Goal: Register for event/course

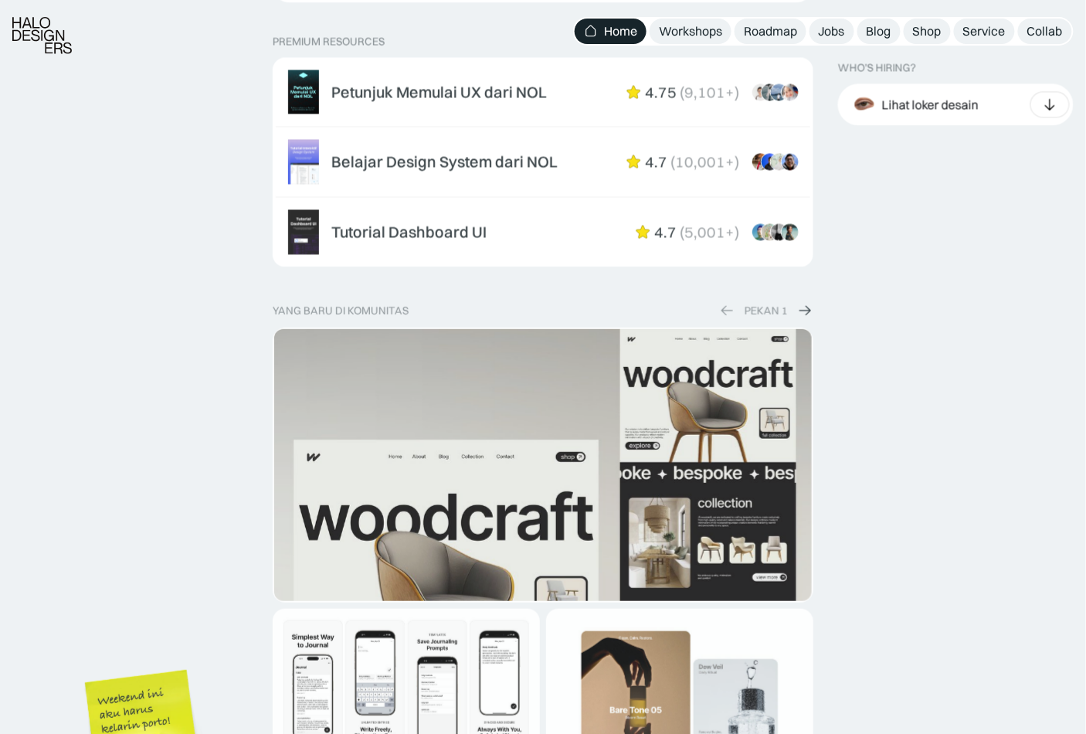
scroll to position [3196, 0]
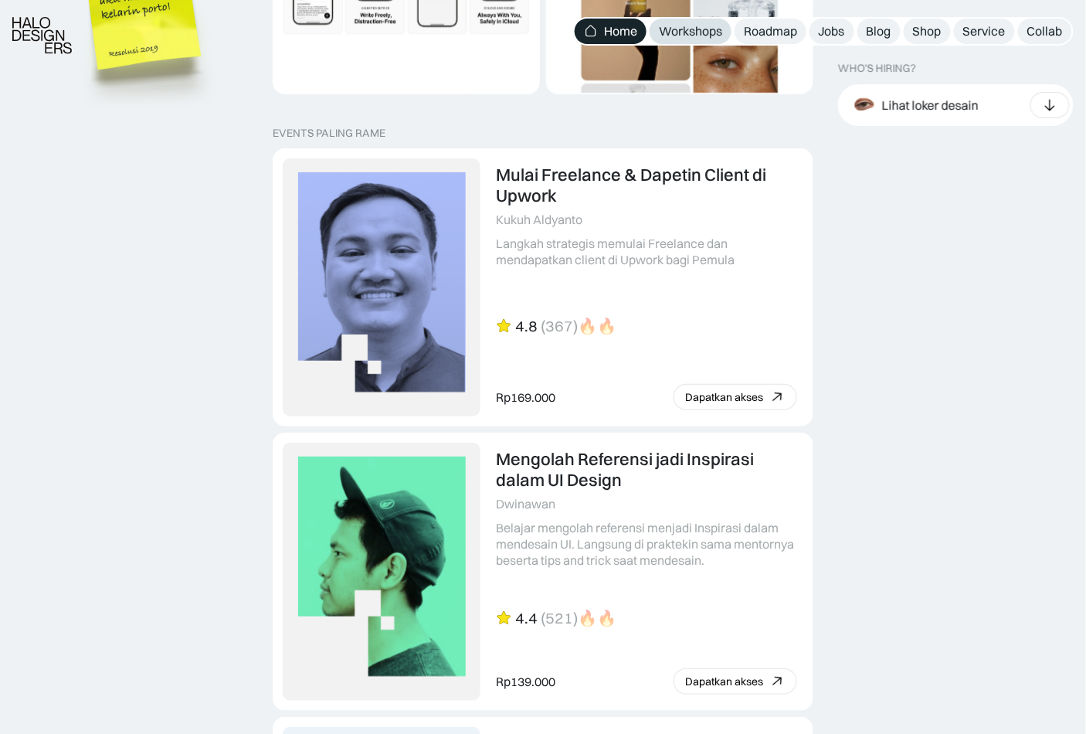
click at [700, 28] on div "Workshops" at bounding box center [690, 31] width 63 height 16
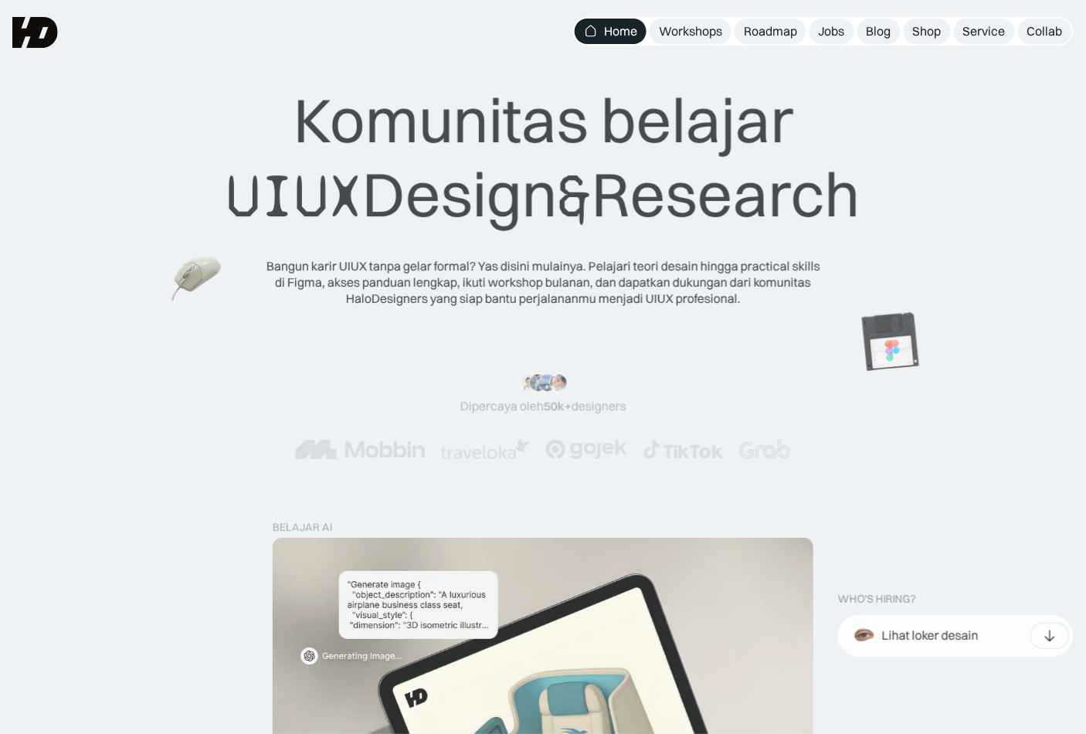
click at [226, 230] on span "UIUX" at bounding box center [294, 196] width 136 height 74
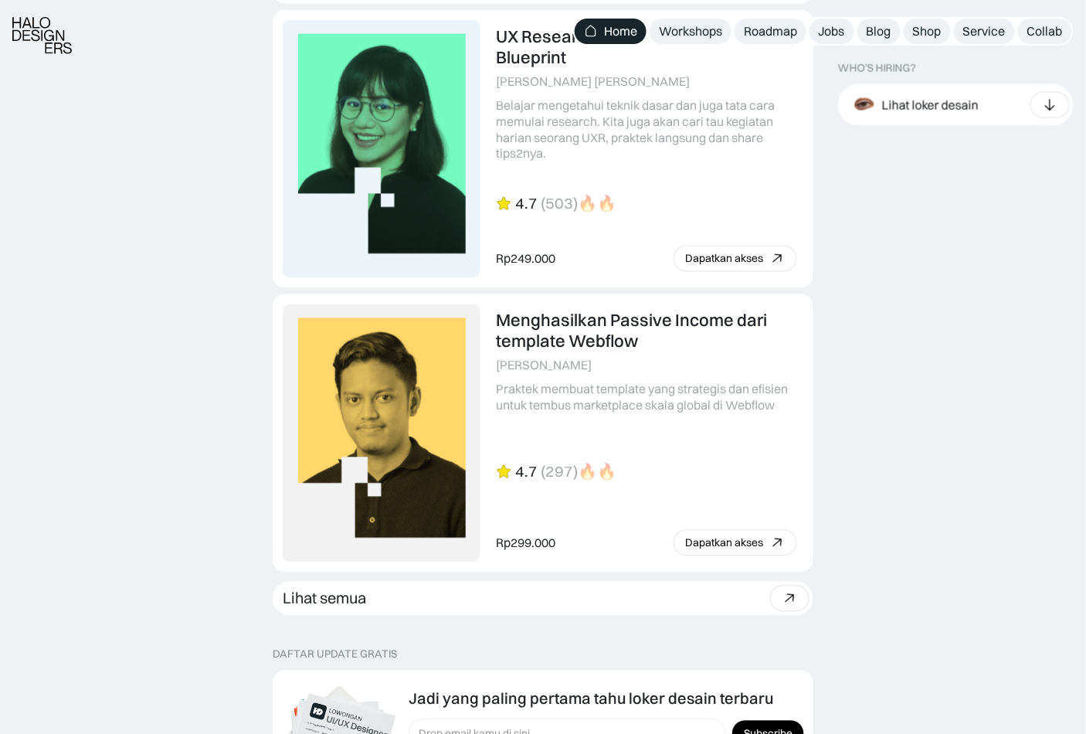
scroll to position [4264, 0]
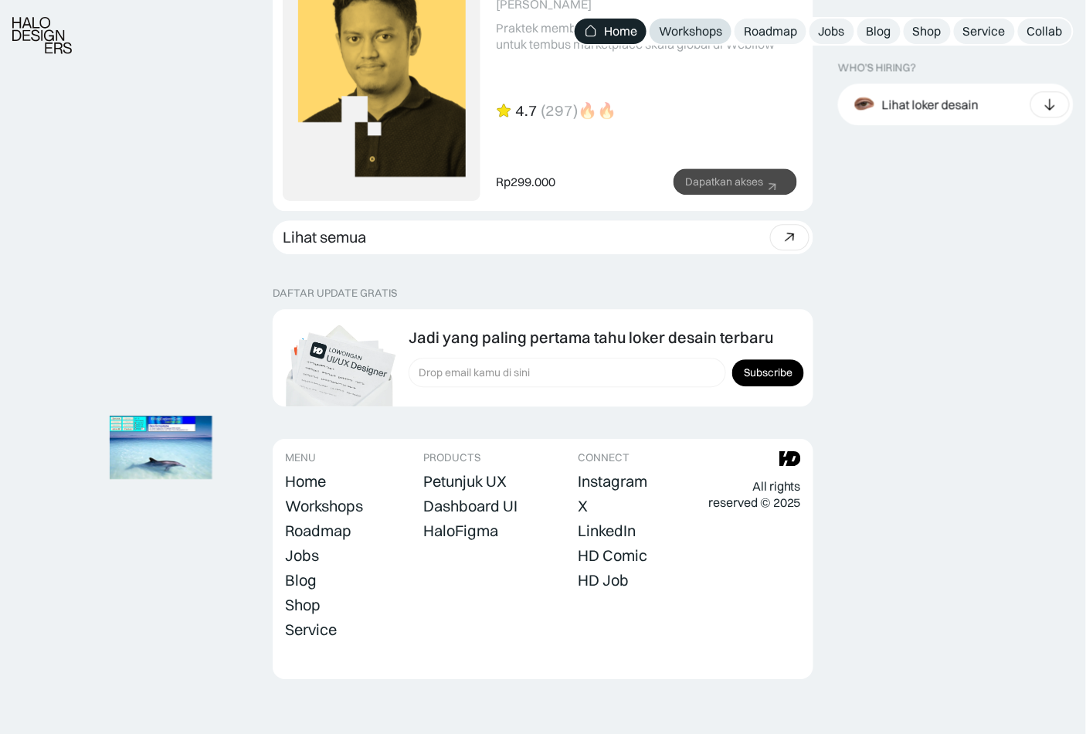
click at [701, 30] on div "Workshops" at bounding box center [690, 31] width 63 height 16
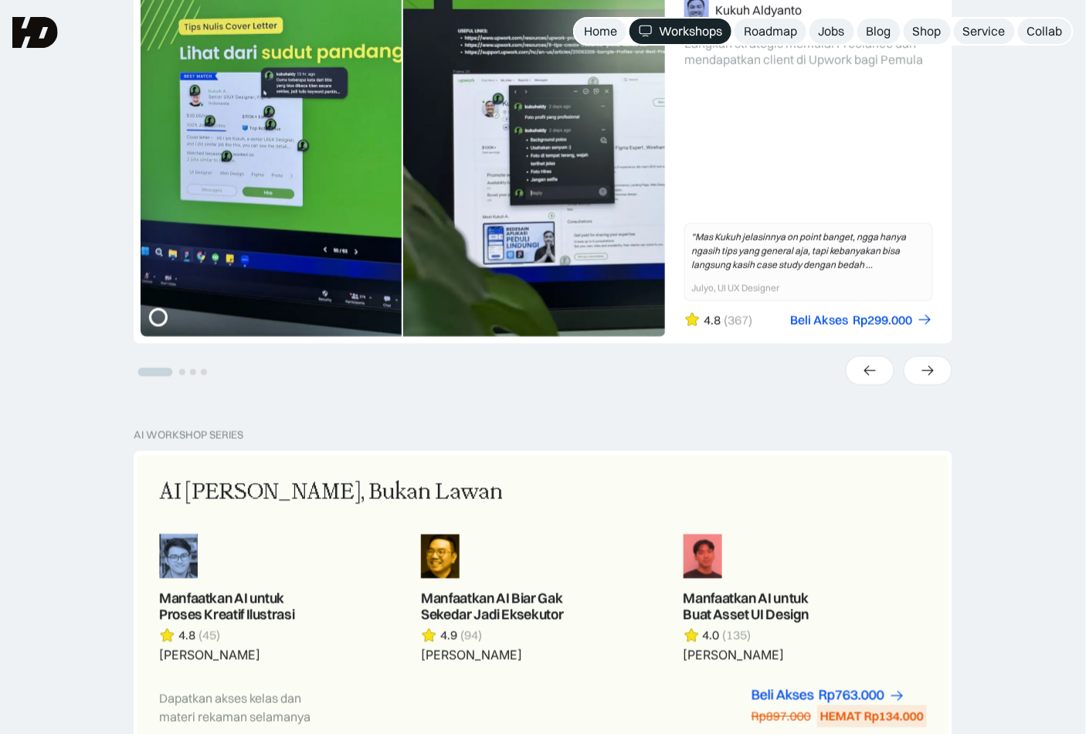
scroll to position [476, 0]
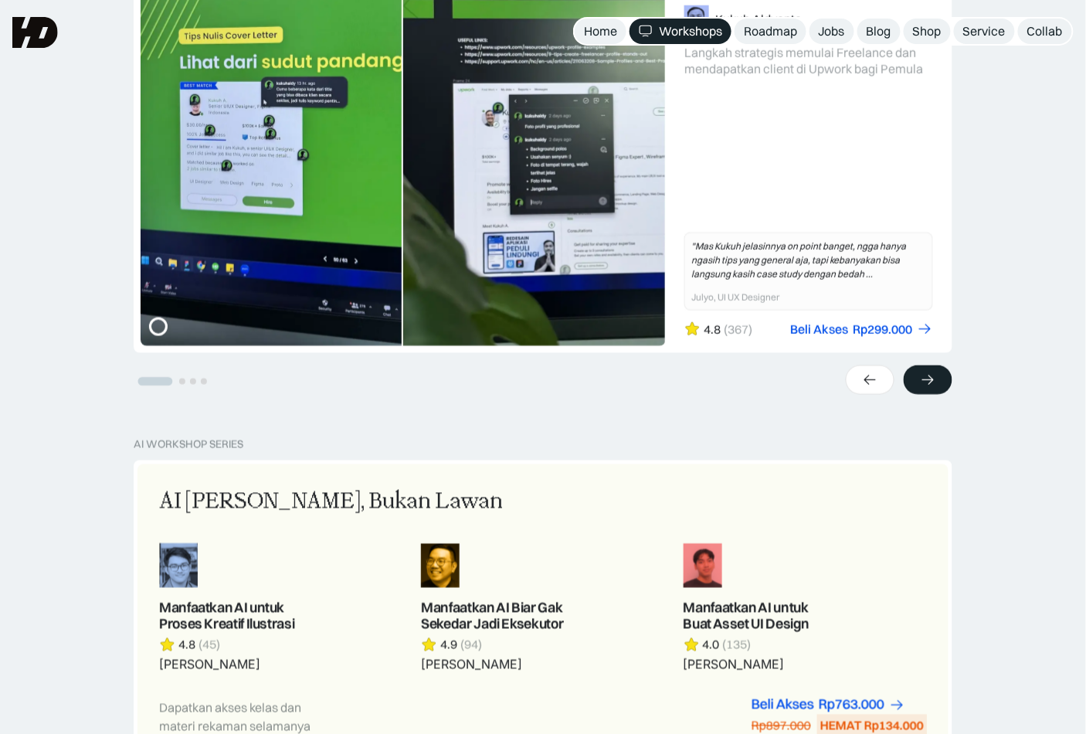
click at [939, 371] on div at bounding box center [928, 379] width 49 height 29
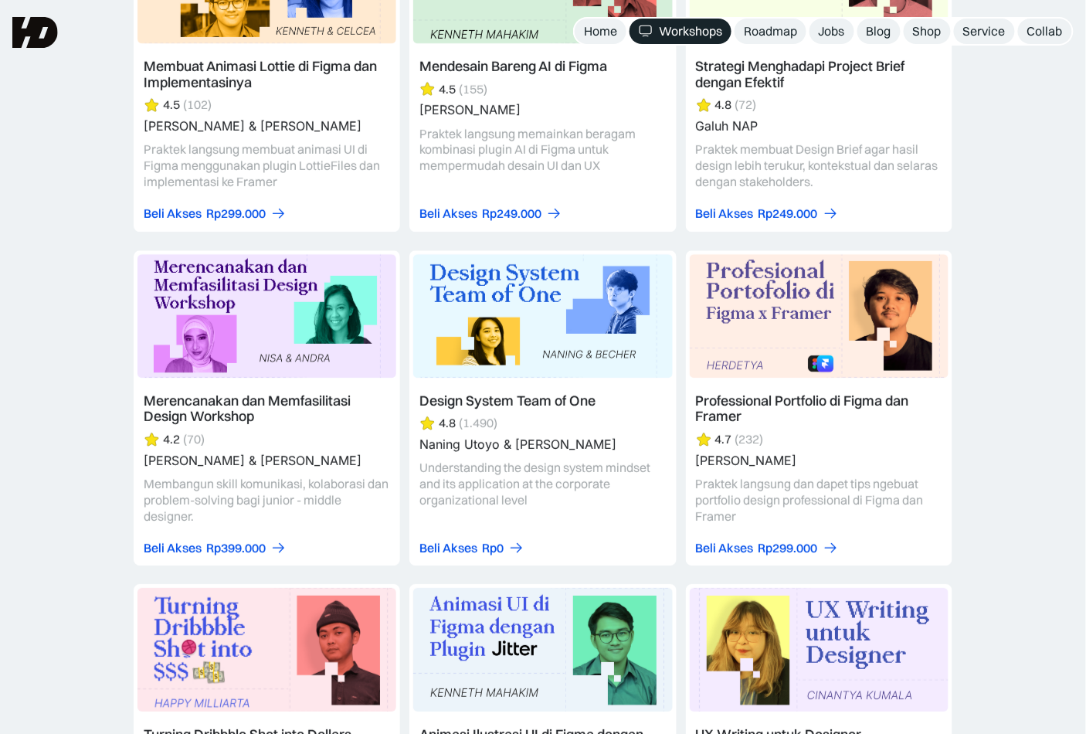
scroll to position [4348, 0]
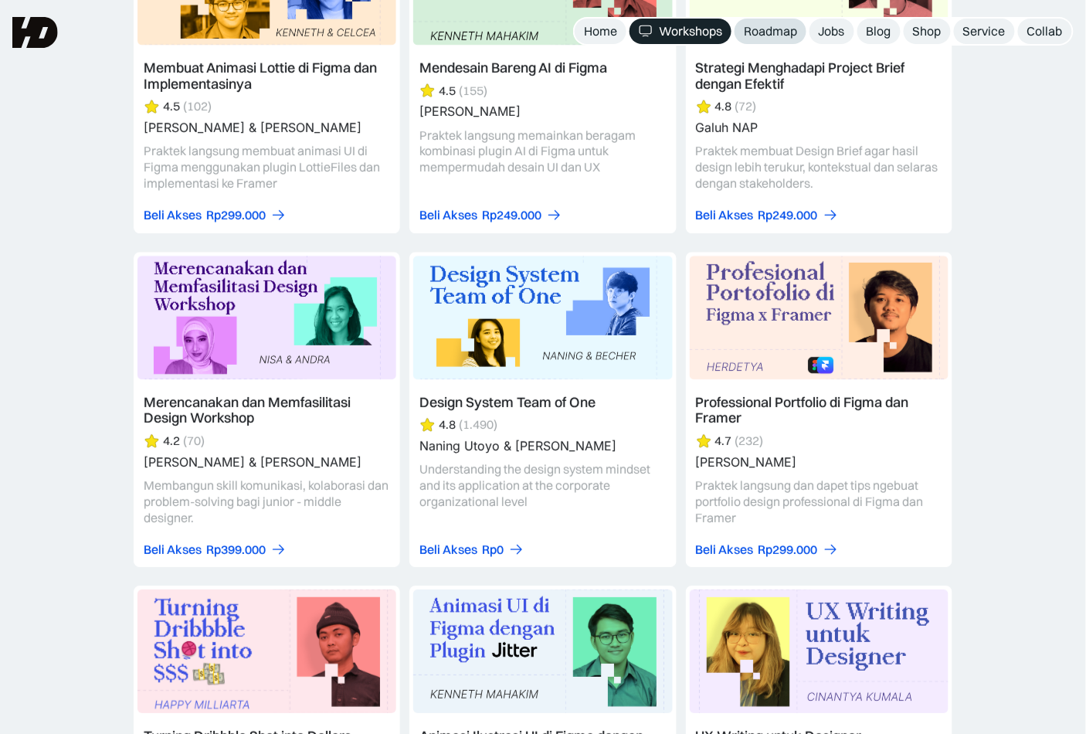
click at [778, 25] on div "Roadmap" at bounding box center [770, 31] width 53 height 16
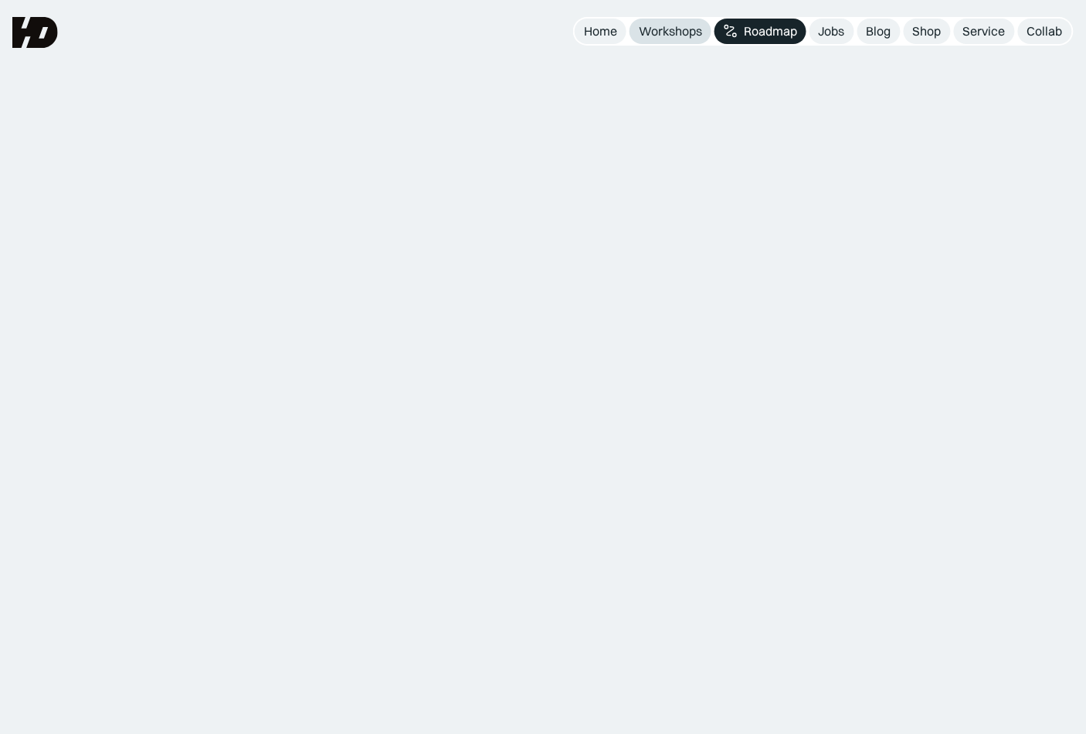
click at [677, 30] on div "Workshops" at bounding box center [670, 31] width 63 height 16
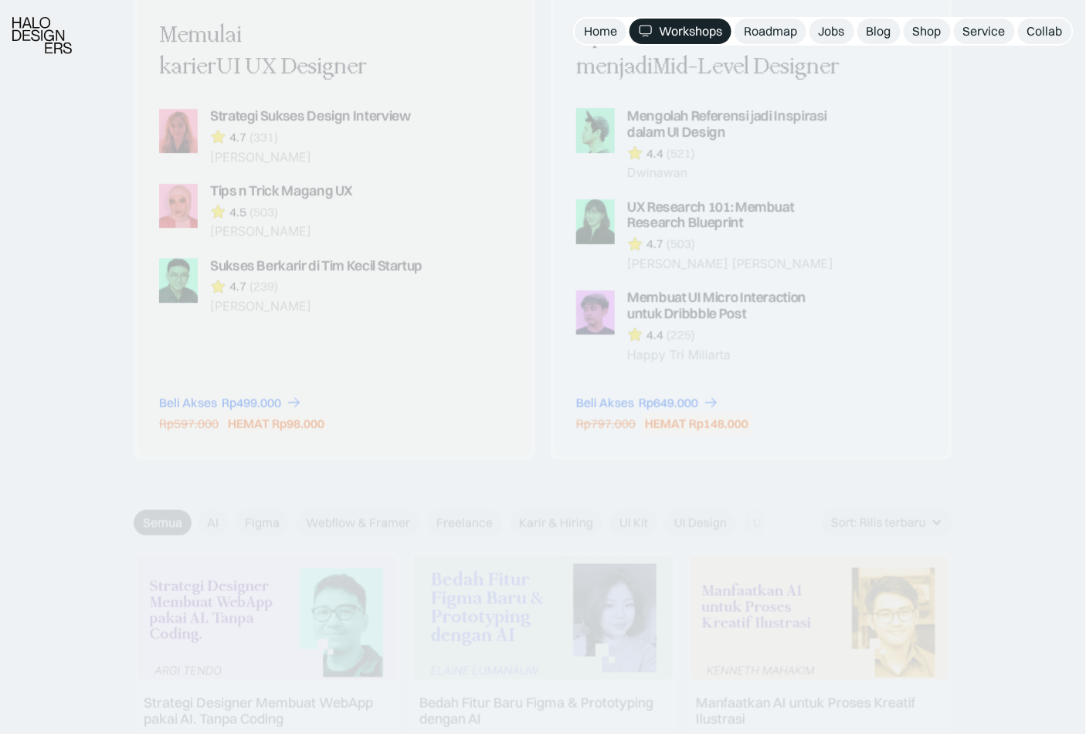
scroll to position [1877, 0]
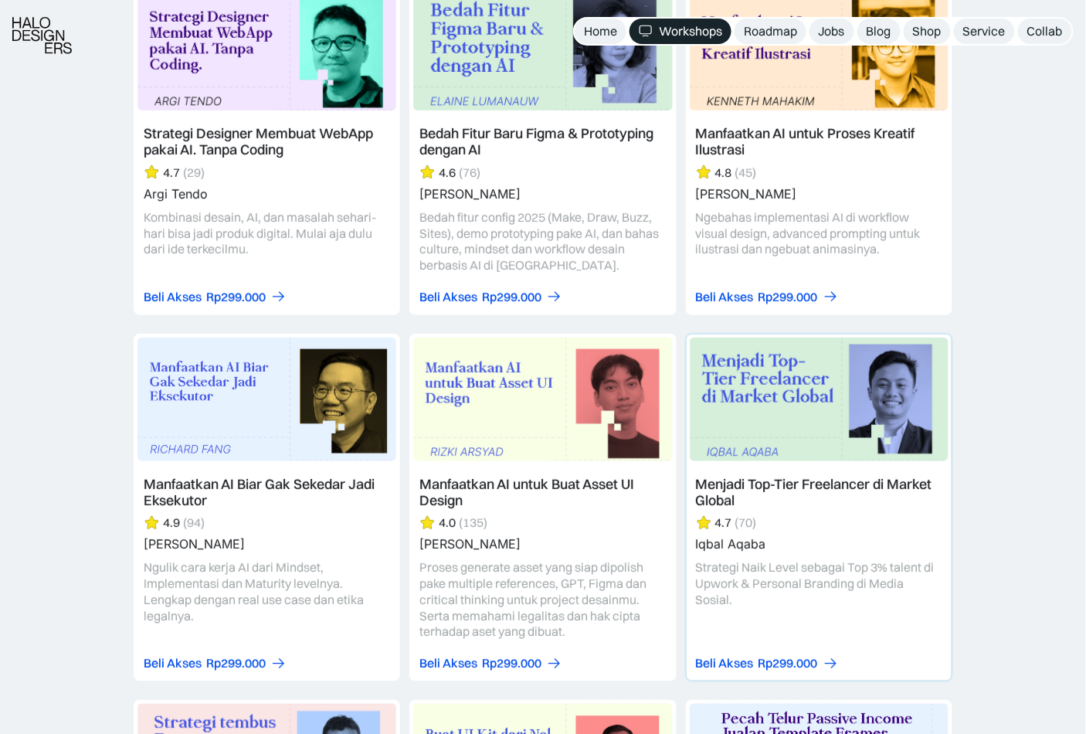
click at [806, 559] on div "Strategi Naik Level sebagai Top 3% talent di Upwork & Personal Branding di Medi…" at bounding box center [819, 583] width 246 height 48
click at [816, 536] on div "Menjadi Top-Tier Freelancer di Market Global 4.7 (70) [PERSON_NAME]" at bounding box center [819, 515] width 246 height 76
click at [783, 525] on div "Menjadi Top-Tier Freelancer di Market Global 4.7 (70) [PERSON_NAME]" at bounding box center [819, 515] width 246 height 76
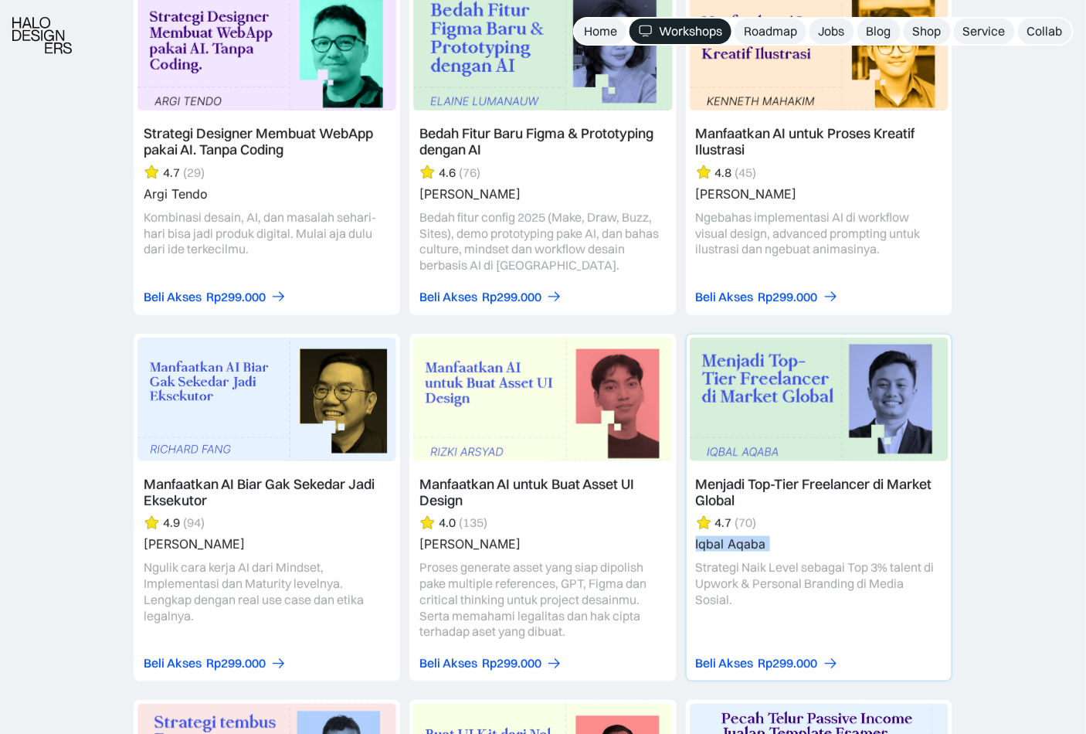
click at [783, 525] on div "Menjadi Top-Tier Freelancer di Market Global 4.7 (70) [PERSON_NAME]" at bounding box center [819, 515] width 246 height 76
